Goal: Task Accomplishment & Management: Manage account settings

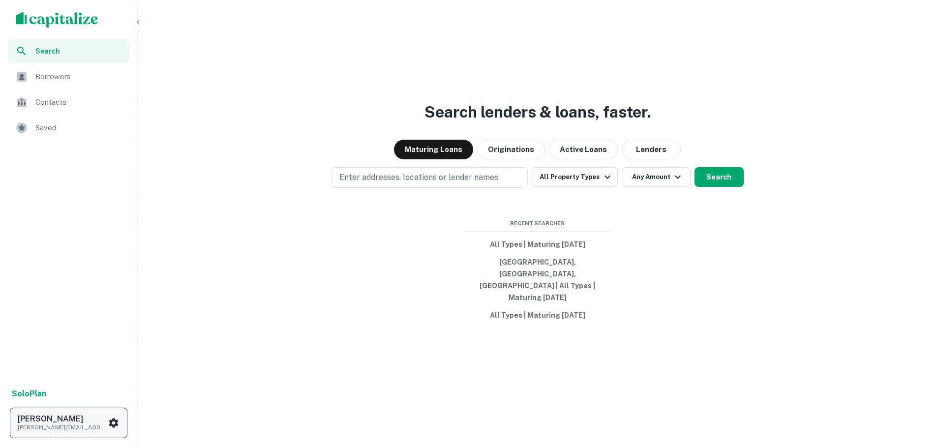
click at [112, 423] on icon "scrollable content" at bounding box center [114, 423] width 12 height 12
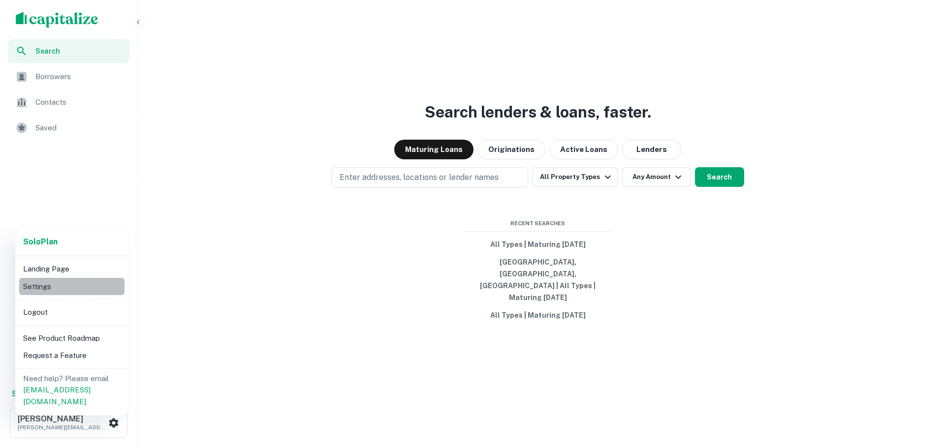
click at [47, 289] on li "Settings" at bounding box center [71, 287] width 105 height 18
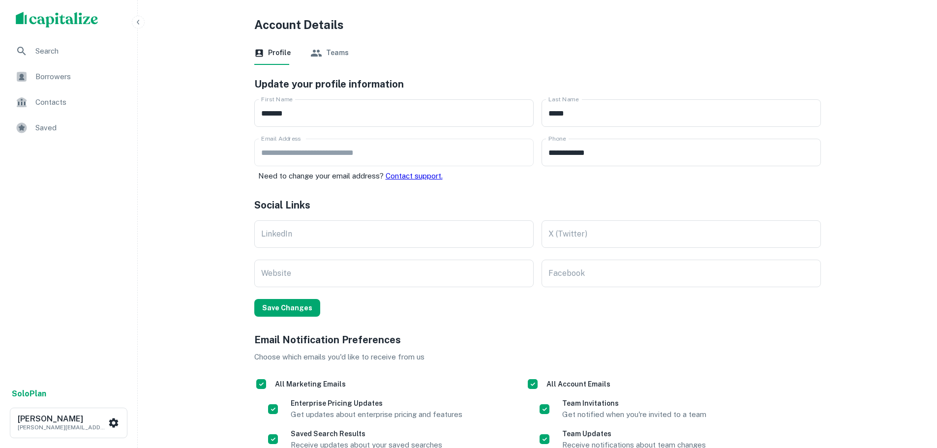
click at [316, 54] on icon "button" at bounding box center [316, 53] width 12 height 12
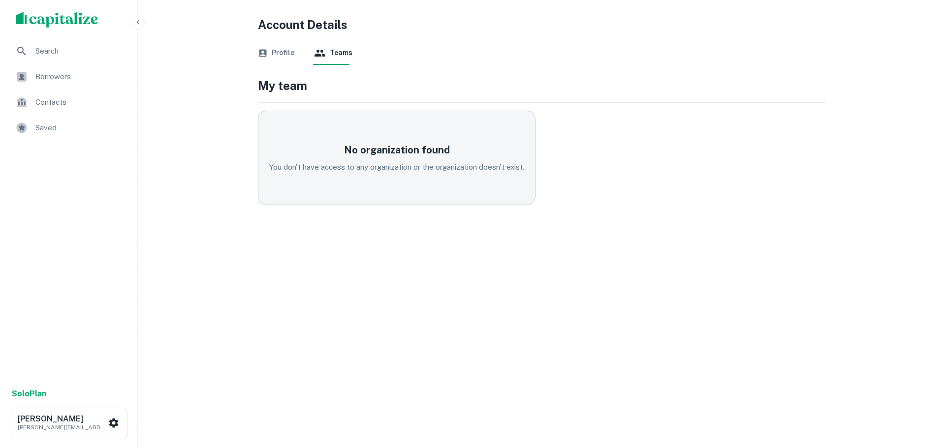
click at [270, 56] on button "Profile" at bounding box center [276, 53] width 36 height 24
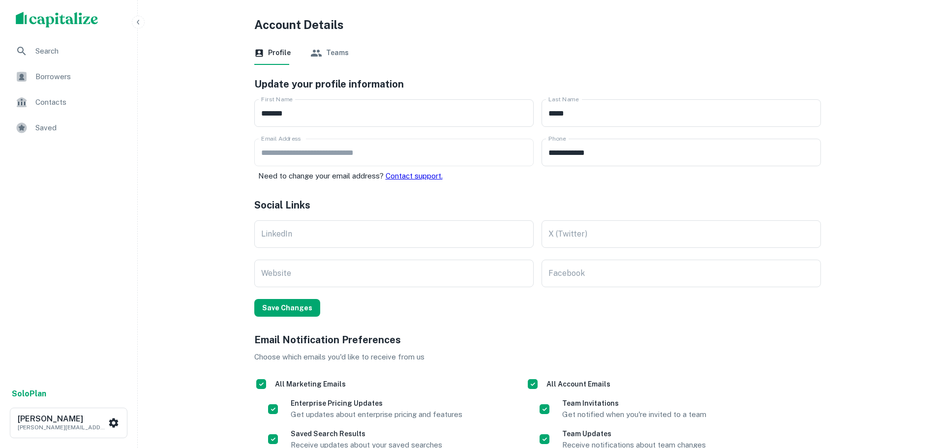
click at [49, 53] on span "Search" at bounding box center [79, 51] width 88 height 12
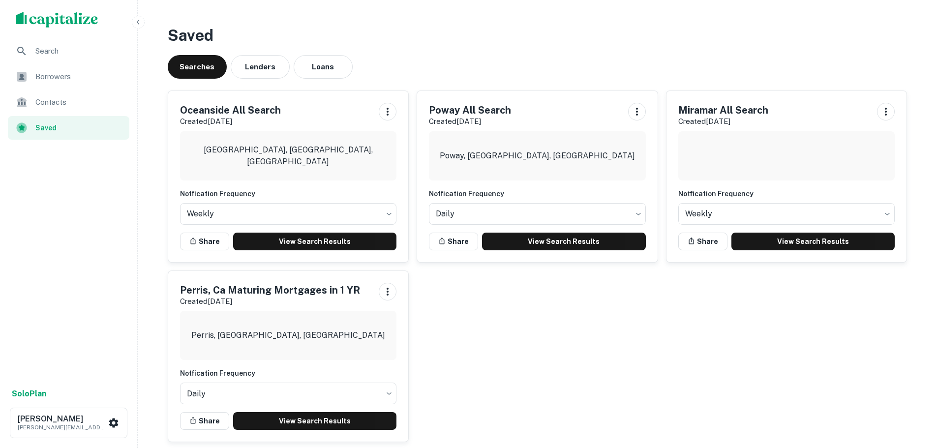
click at [78, 23] on img "scrollable content" at bounding box center [57, 20] width 83 height 16
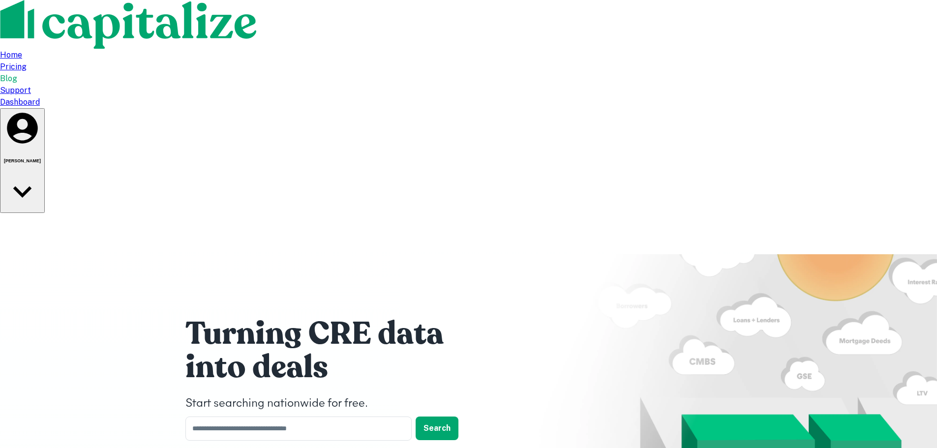
click at [45, 108] on button "[PERSON_NAME]" at bounding box center [22, 160] width 45 height 105
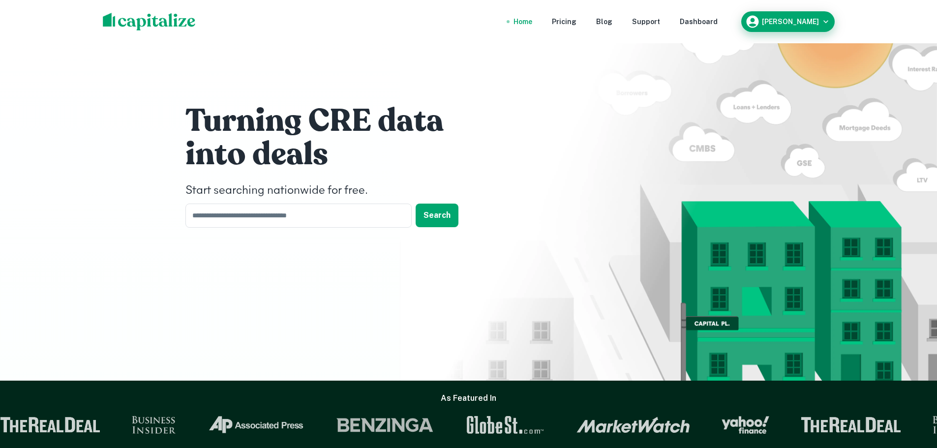
click at [824, 27] on div "[PERSON_NAME]" at bounding box center [788, 21] width 86 height 15
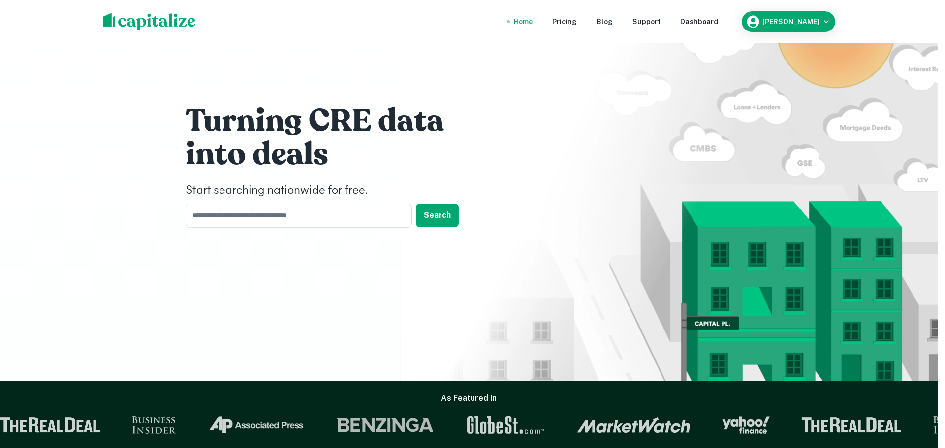
click at [34, 448] on strong "Solo Plan" at bounding box center [17, 453] width 34 height 9
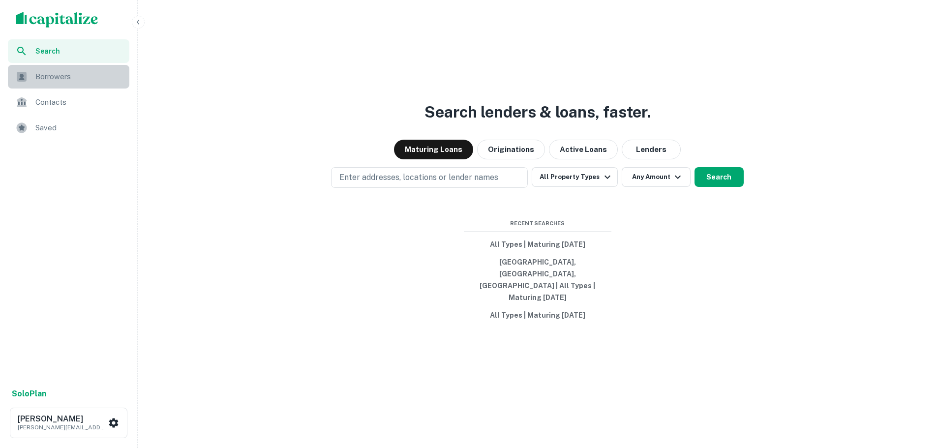
click at [64, 77] on span "Borrowers" at bounding box center [79, 77] width 88 height 12
